Goal: Task Accomplishment & Management: Manage account settings

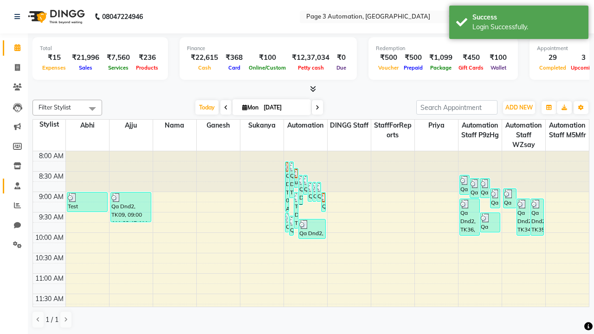
click at [14, 186] on span at bounding box center [17, 186] width 16 height 11
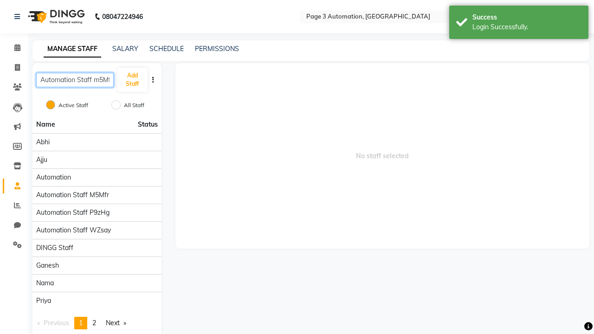
scroll to position [0, 4]
type input "Automation Staff m5Mfr"
